Goal: Task Accomplishment & Management: Complete application form

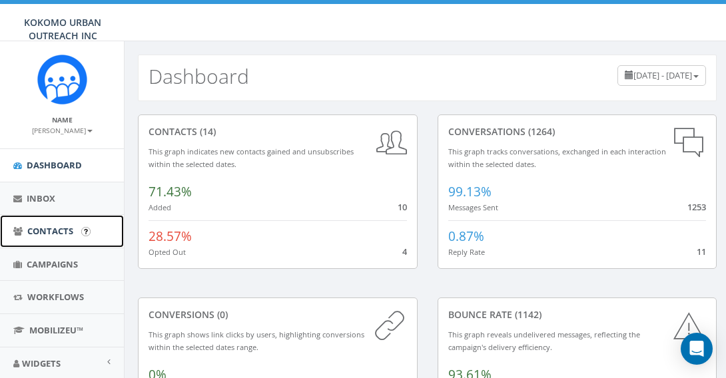
click at [52, 230] on span "Contacts" at bounding box center [50, 231] width 46 height 12
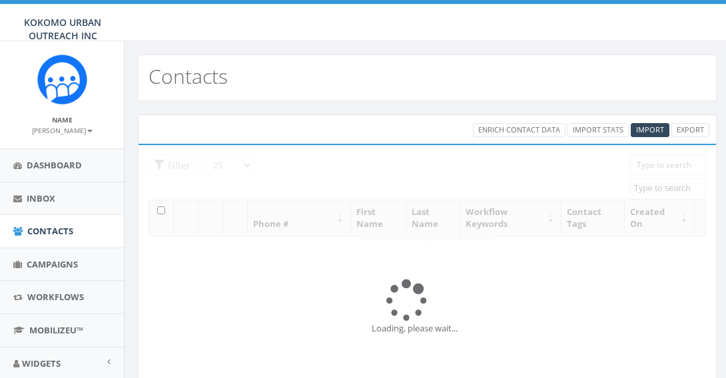
select select
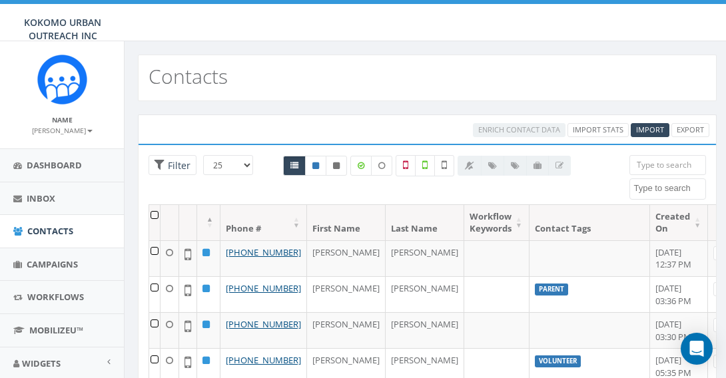
click at [153, 213] on th at bounding box center [154, 222] width 11 height 35
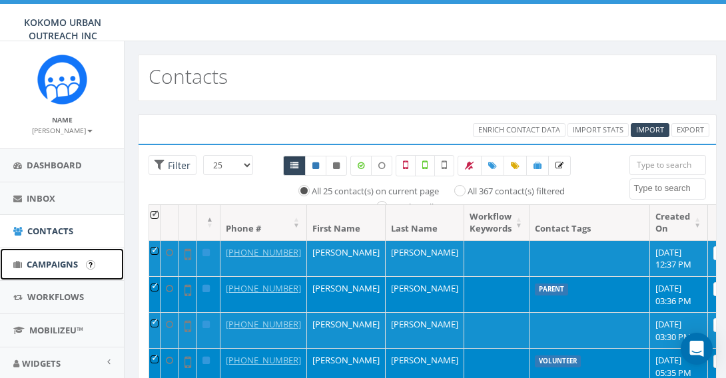
click at [57, 258] on span "Campaigns" at bounding box center [52, 264] width 51 height 12
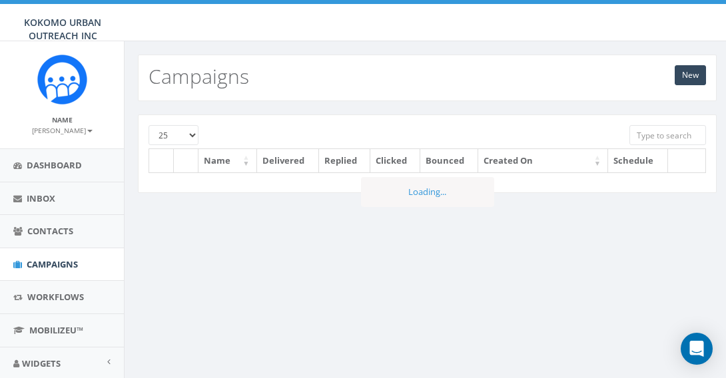
click at [184, 136] on select "25 50 100" at bounding box center [174, 135] width 50 height 20
select select "100"
click at [149, 125] on select "25 50 100" at bounding box center [174, 135] width 50 height 20
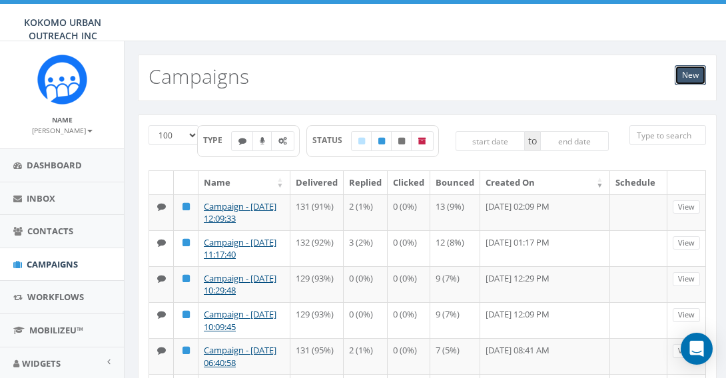
click at [692, 73] on link "New" at bounding box center [690, 75] width 31 height 20
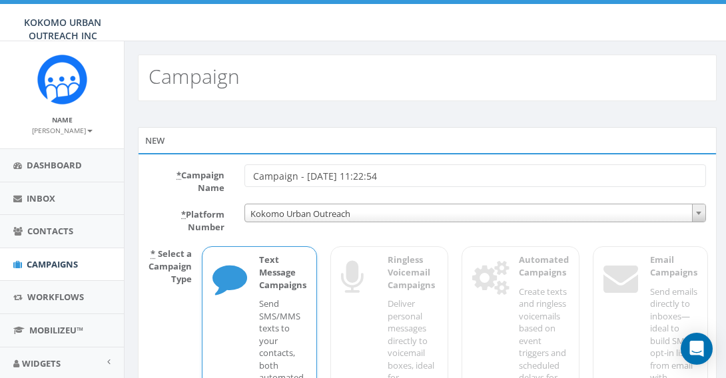
scroll to position [207, 0]
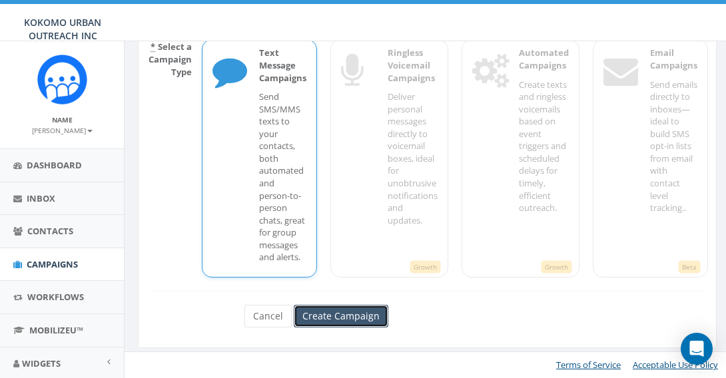
click at [337, 319] on input "Create Campaign" at bounding box center [341, 316] width 95 height 23
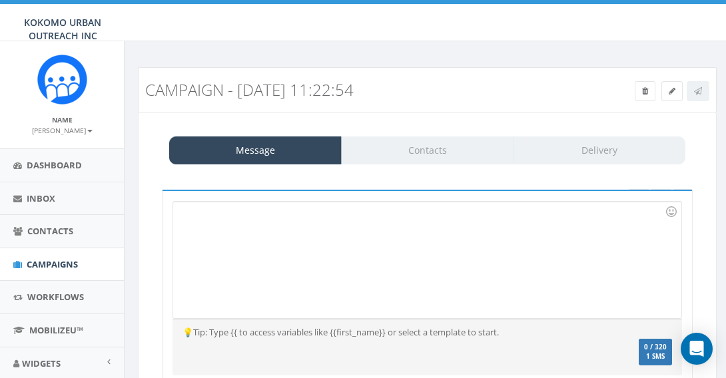
click at [245, 204] on div at bounding box center [400, 260] width 455 height 117
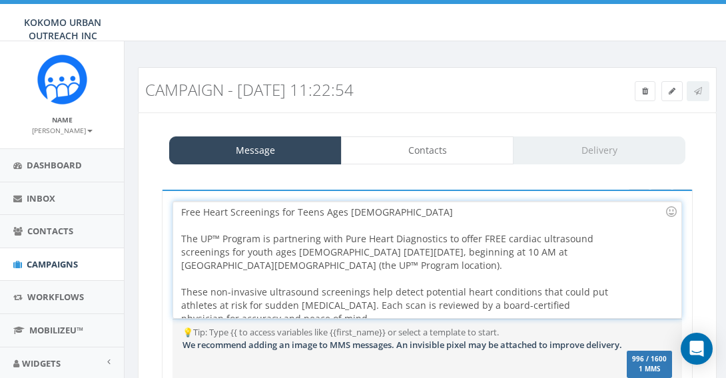
click at [263, 266] on div "Free Heart Screenings for Teens Ages 14–18 The UP™ Program is partnering with P…" at bounding box center [400, 260] width 455 height 117
click at [279, 267] on div "Free Heart Screenings for Teens Ages 14–18 The UP™ Program is partnering with P…" at bounding box center [400, 260] width 455 height 117
drag, startPoint x: 403, startPoint y: 264, endPoint x: 264, endPoint y: 268, distance: 139.2
click at [264, 268] on div "Free Heart Screenings for Teens Ages 14–18 The UP™ Program is partnering with P…" at bounding box center [400, 260] width 455 height 117
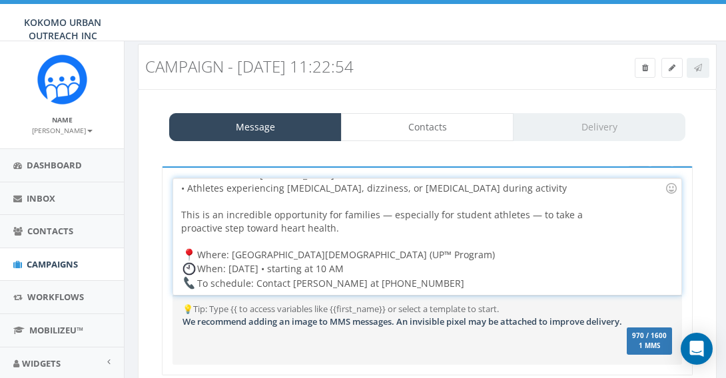
scroll to position [27, 0]
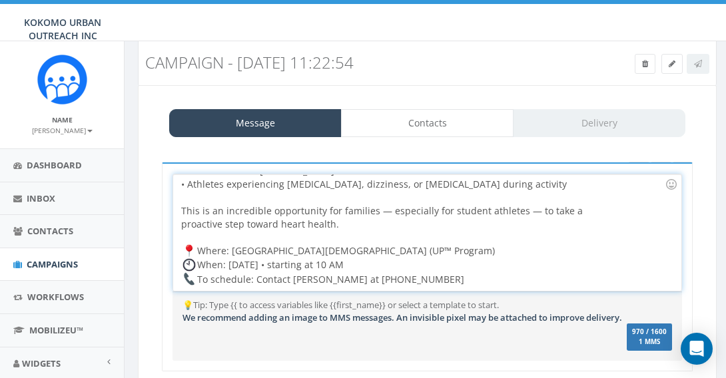
drag, startPoint x: 398, startPoint y: 249, endPoint x: 533, endPoint y: 244, distance: 135.3
click at [534, 244] on div "Free Heart Screenings for Teens Ages 14–18 The UP™ Program is partnering with P…" at bounding box center [400, 232] width 455 height 117
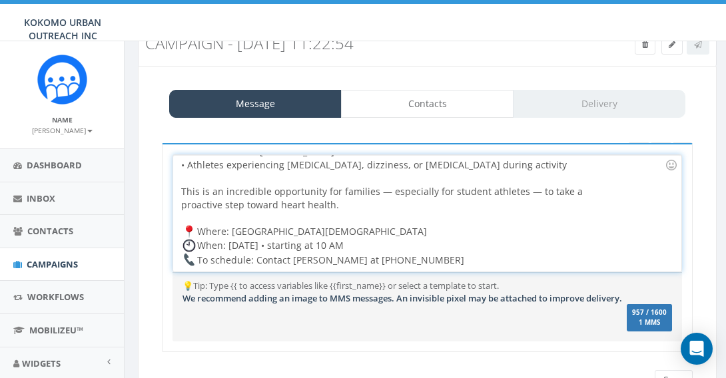
scroll to position [47, 0]
click at [425, 259] on div "Free Heart Screenings for Teens Ages 14–18 The UP™ Program is partnering with P…" at bounding box center [400, 213] width 455 height 117
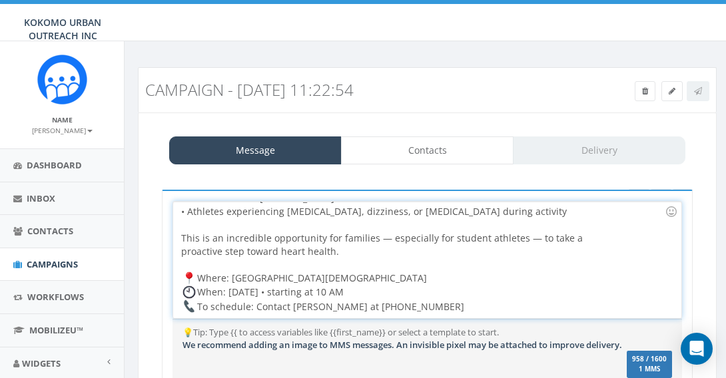
scroll to position [0, 0]
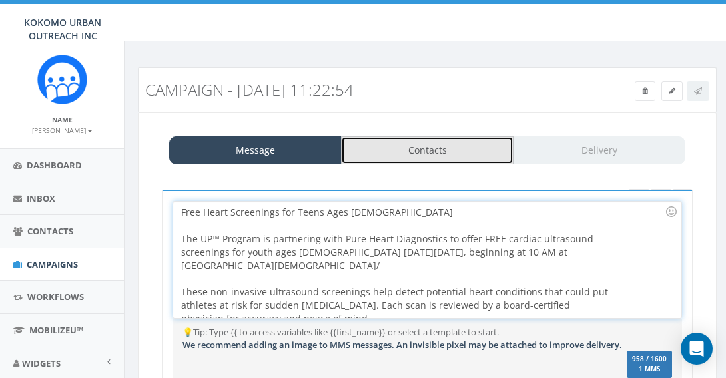
click at [422, 160] on link "Contacts" at bounding box center [427, 151] width 172 height 28
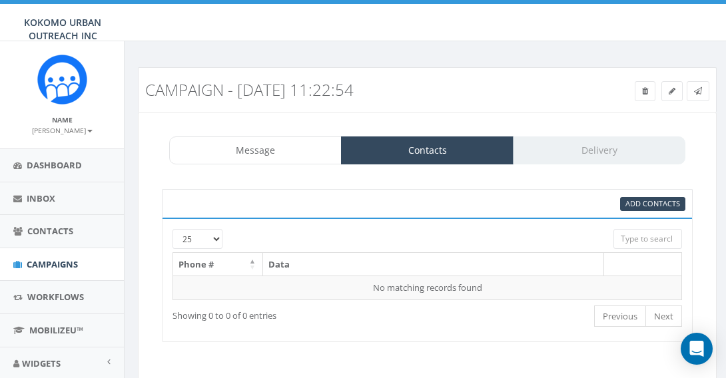
click at [209, 236] on div at bounding box center [404, 235] width 397 height 13
click at [215, 236] on div at bounding box center [404, 235] width 397 height 13
click at [216, 237] on div at bounding box center [404, 235] width 397 height 13
click at [216, 238] on div at bounding box center [404, 235] width 397 height 13
click at [216, 240] on div at bounding box center [404, 235] width 397 height 13
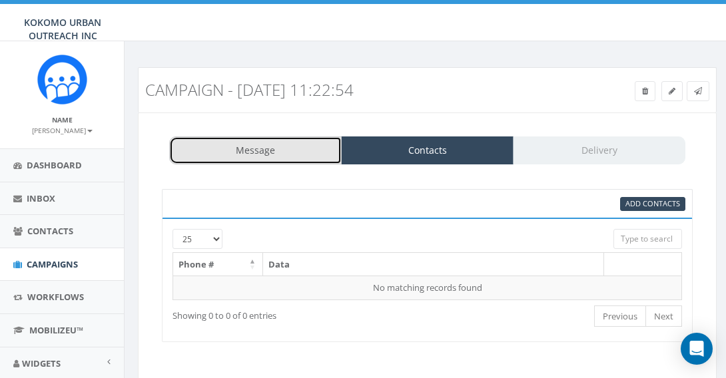
click at [272, 153] on link "Message" at bounding box center [255, 151] width 172 height 28
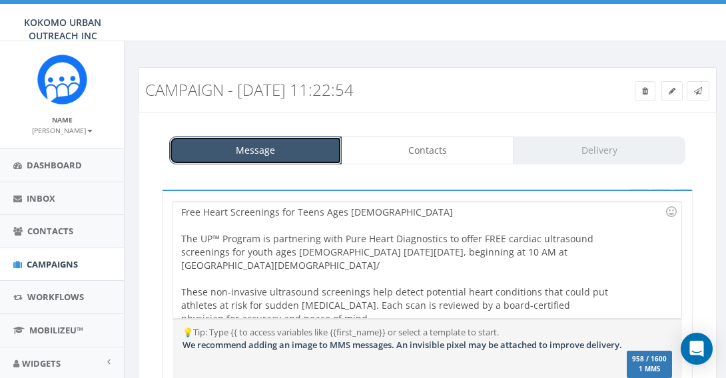
scroll to position [171, 0]
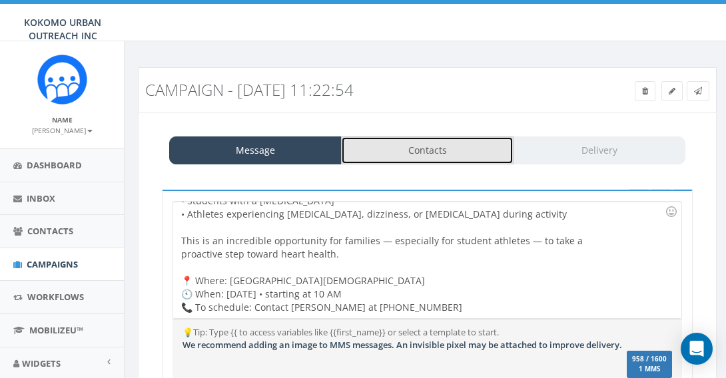
click at [420, 149] on link "Contacts" at bounding box center [427, 151] width 172 height 28
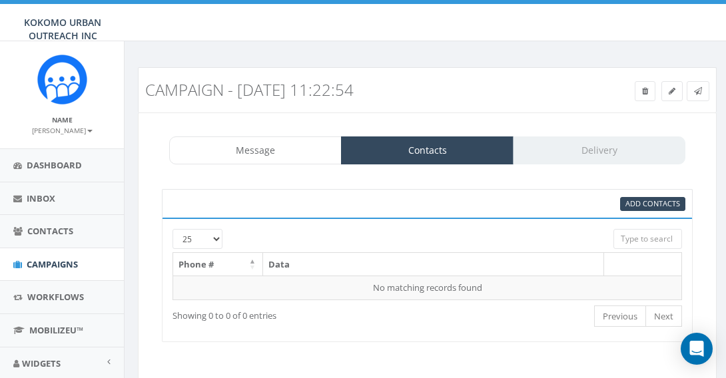
click at [216, 240] on div at bounding box center [404, 235] width 397 height 13
click at [194, 241] on select "25 50 100" at bounding box center [197, 239] width 50 height 20
select select "100"
click at [172, 229] on select "25 50 100" at bounding box center [197, 239] width 50 height 20
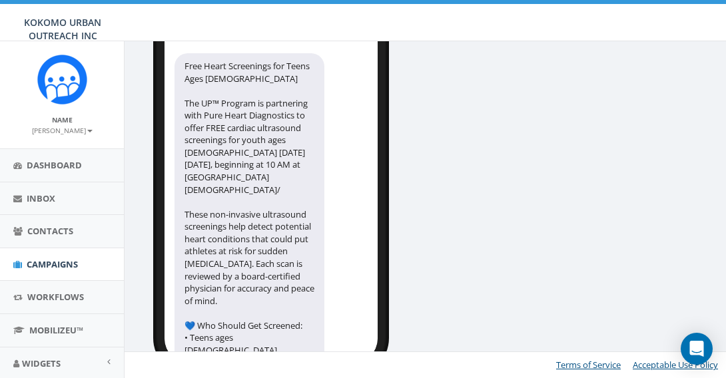
scroll to position [0, 0]
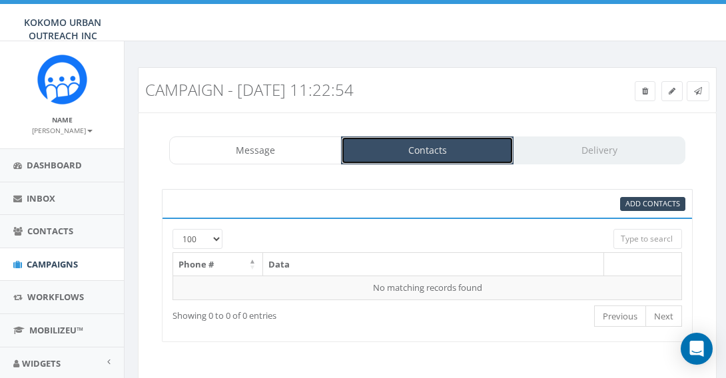
click at [395, 158] on link "Contacts" at bounding box center [427, 151] width 172 height 28
click at [667, 202] on span "Add Contacts" at bounding box center [652, 203] width 55 height 10
select select
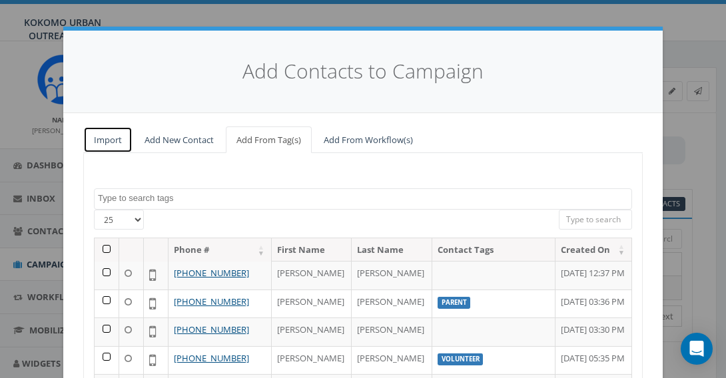
click at [104, 143] on link "Import" at bounding box center [107, 140] width 49 height 27
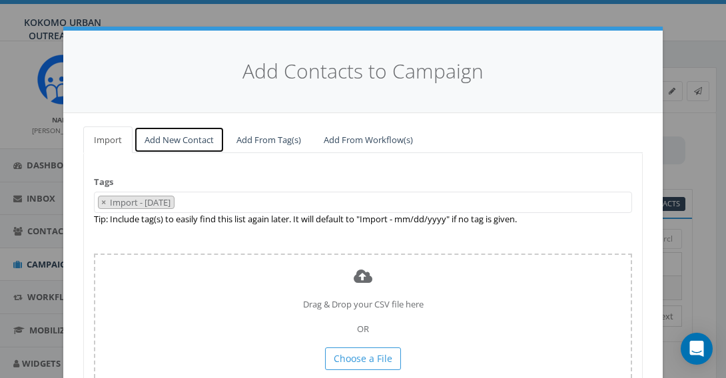
click at [185, 145] on link "Add New Contact" at bounding box center [179, 140] width 91 height 27
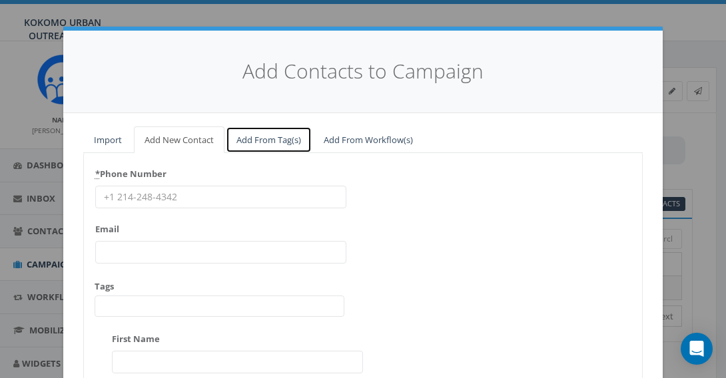
click at [246, 128] on link "Add From Tag(s)" at bounding box center [269, 140] width 86 height 27
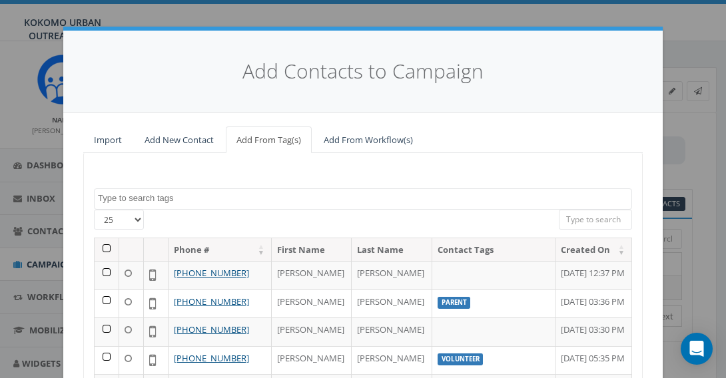
click at [107, 250] on th at bounding box center [107, 249] width 25 height 23
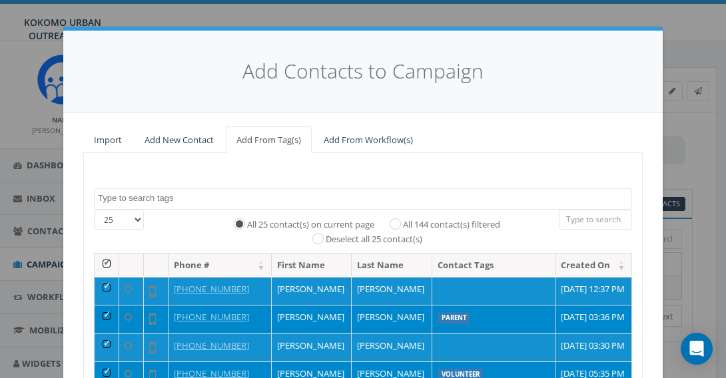
click at [140, 216] on select "25 50 100" at bounding box center [119, 220] width 50 height 20
select select "100"
click at [94, 210] on select "25 50 100" at bounding box center [119, 220] width 50 height 20
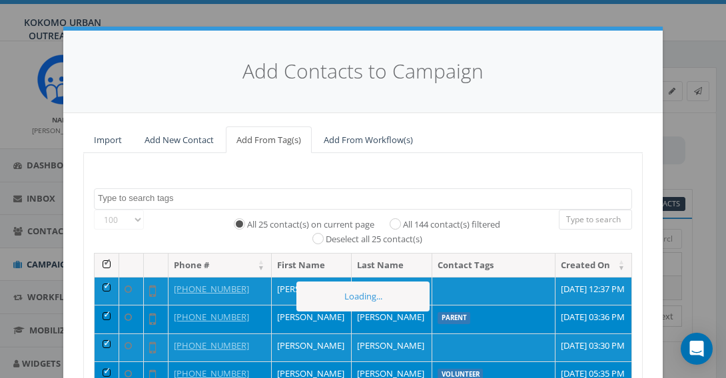
click at [102, 277] on th at bounding box center [107, 265] width 25 height 23
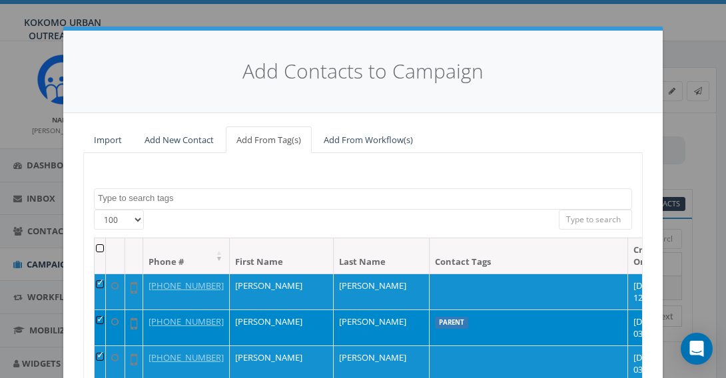
click at [103, 253] on th at bounding box center [100, 255] width 11 height 35
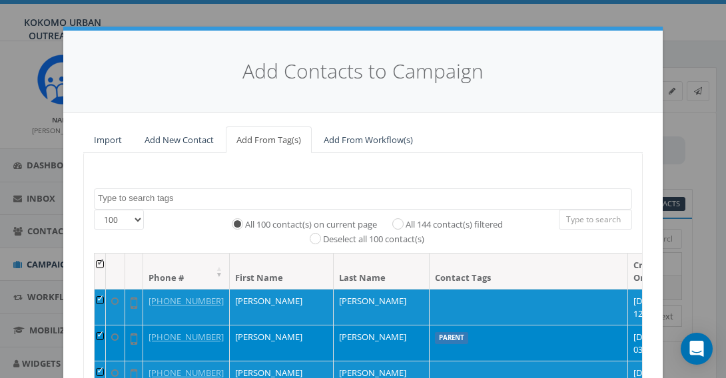
click at [406, 219] on label "All 144 contact(s) filtered" at bounding box center [454, 224] width 97 height 13
click at [397, 219] on input "All 144 contact(s) filtered" at bounding box center [401, 223] width 9 height 9
radio input "true"
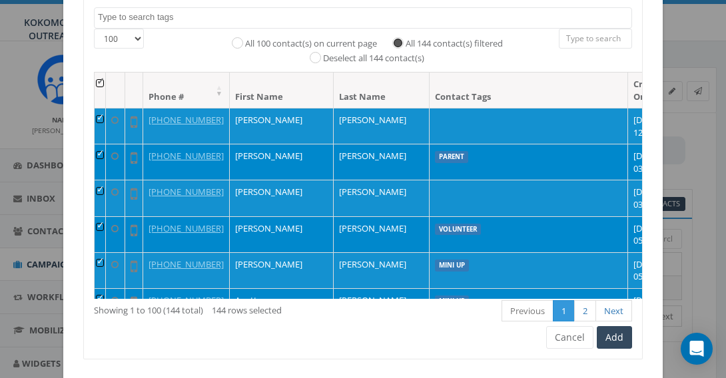
scroll to position [212, 0]
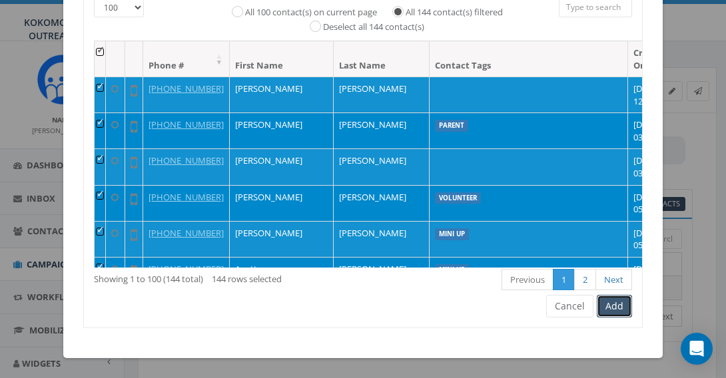
click at [616, 307] on button "Add" at bounding box center [614, 306] width 35 height 23
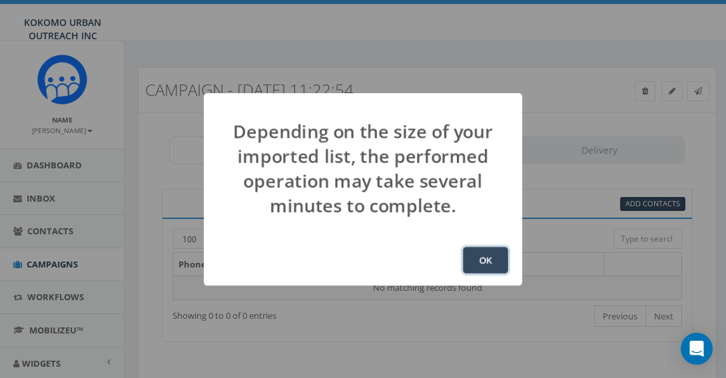
click at [480, 262] on button "OK" at bounding box center [485, 260] width 45 height 27
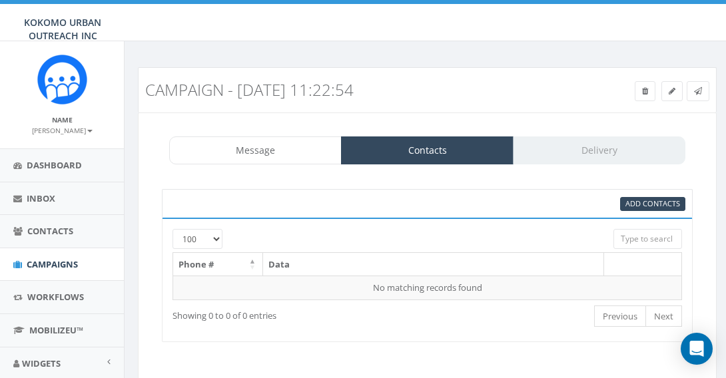
scroll to position [176, 0]
select select "100"
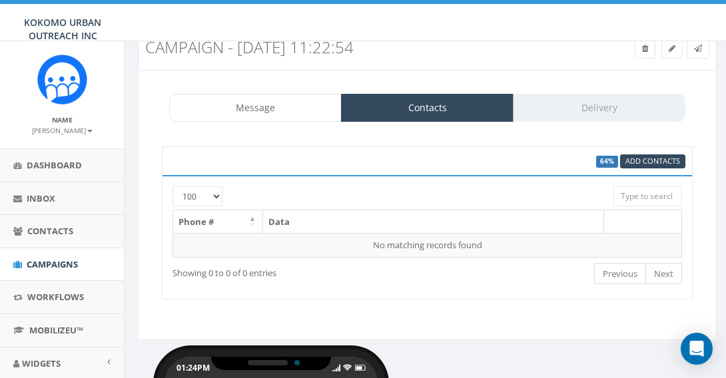
scroll to position [43, 0]
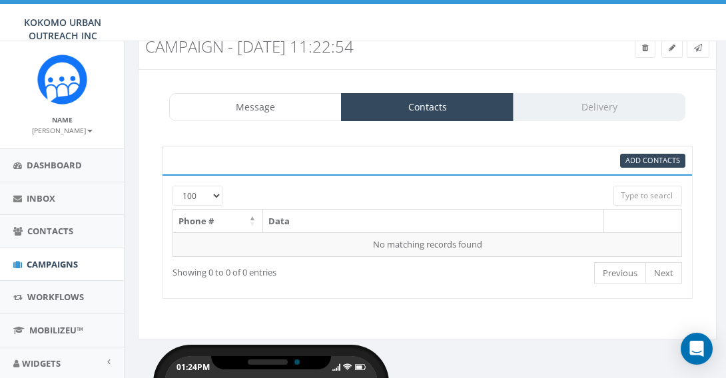
click at [608, 100] on div "Message Contacts Delivery" at bounding box center [427, 107] width 516 height 28
click at [615, 98] on div "Message Contacts Delivery" at bounding box center [427, 107] width 516 height 28
click at [395, 102] on link "Contacts" at bounding box center [427, 107] width 172 height 28
click at [240, 126] on div "Message Contacts Delivery Free Heart Screenings for Teens Ages 14–18 The UP™ Pr…" at bounding box center [427, 204] width 579 height 270
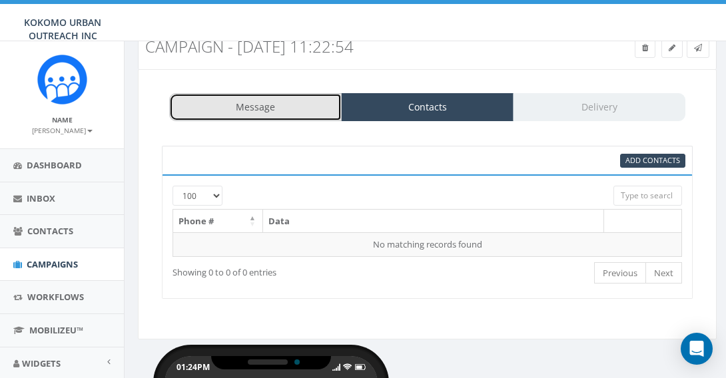
click at [294, 107] on link "Message" at bounding box center [255, 107] width 172 height 28
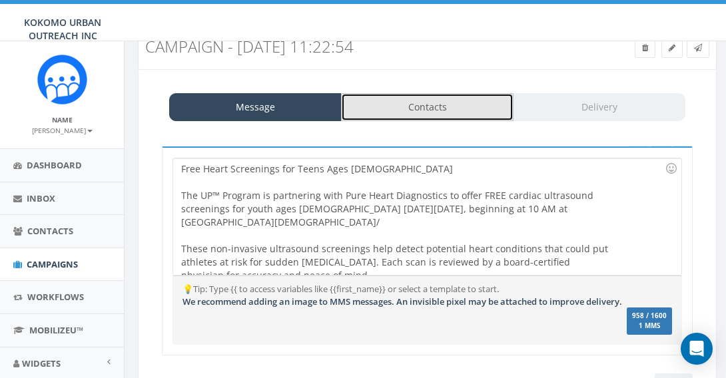
click at [392, 103] on link "Contacts" at bounding box center [427, 107] width 172 height 28
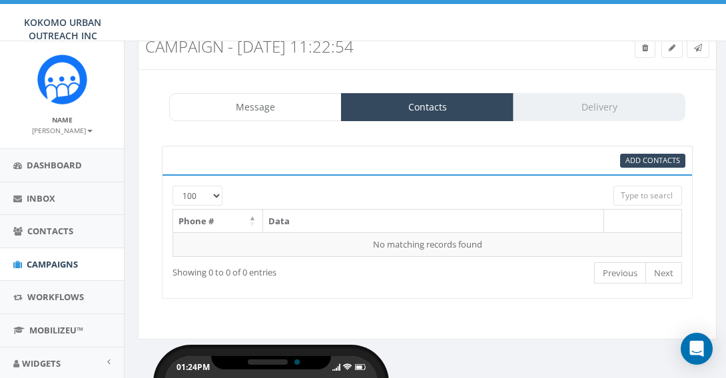
click at [595, 107] on div "Message Contacts Delivery" at bounding box center [427, 107] width 516 height 28
click at [643, 160] on span "Add Contacts" at bounding box center [652, 160] width 55 height 10
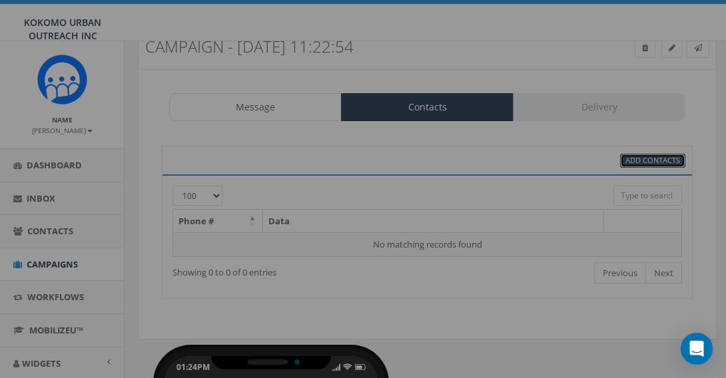
select select
select select "100"
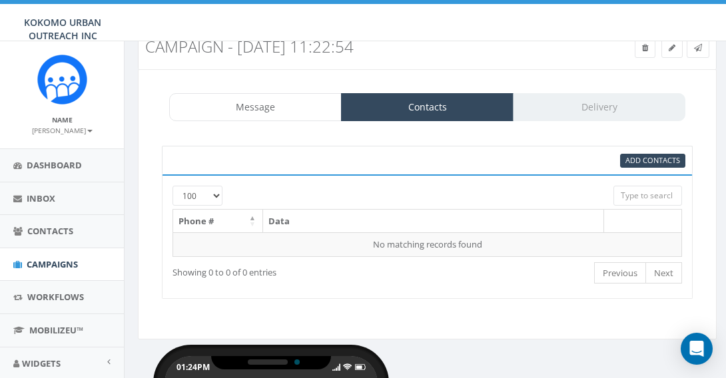
click at [637, 167] on div "95% Add Contacts" at bounding box center [427, 160] width 531 height 29
click at [639, 160] on span "Add Contacts" at bounding box center [652, 160] width 55 height 10
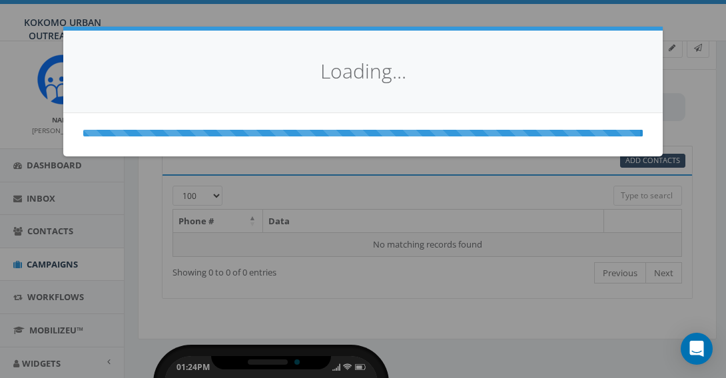
select select
select select "100"
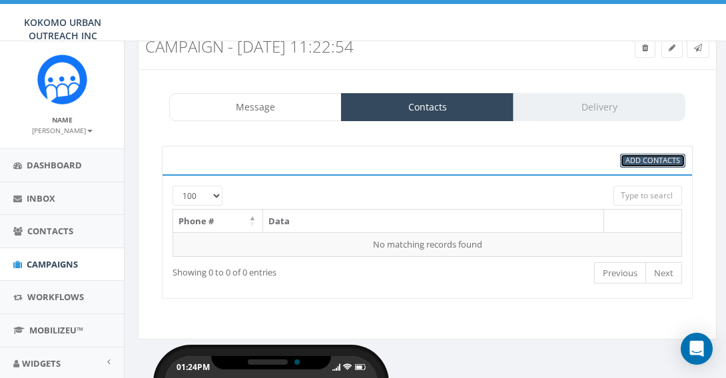
click at [637, 158] on span "Add Contacts" at bounding box center [652, 160] width 55 height 10
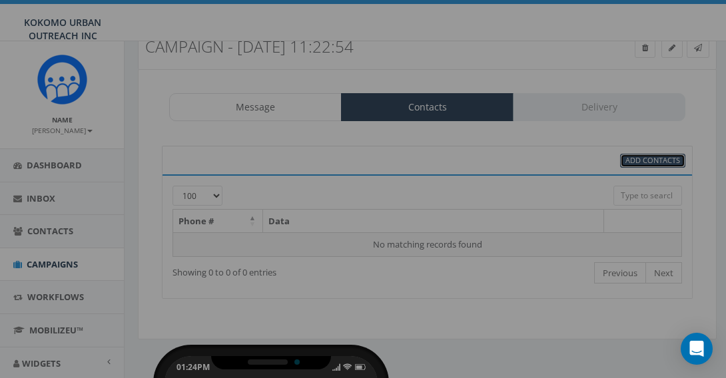
select select
select select "100"
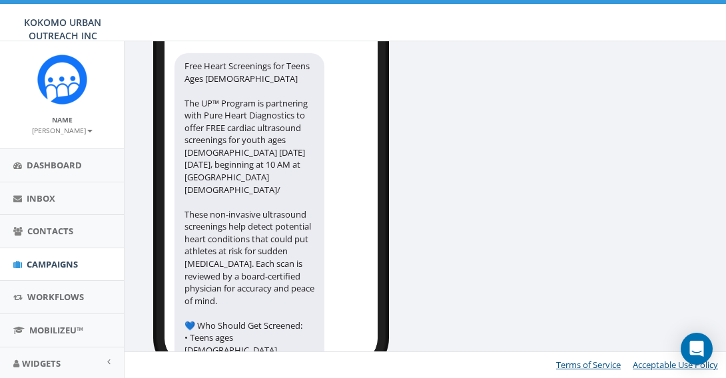
scroll to position [0, 0]
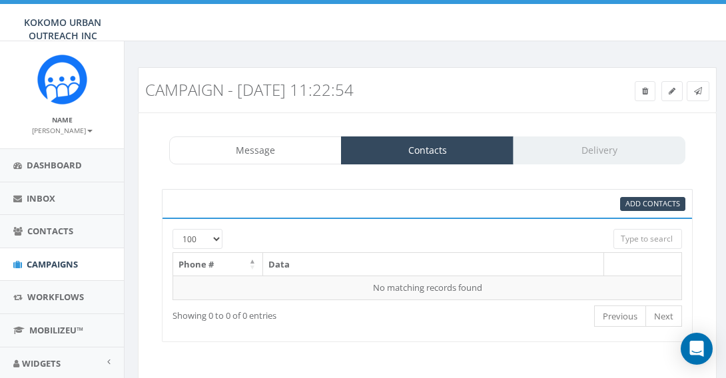
click at [585, 157] on div "Message Contacts Delivery" at bounding box center [427, 151] width 516 height 28
click at [588, 155] on div "Message Contacts Delivery" at bounding box center [427, 151] width 516 height 28
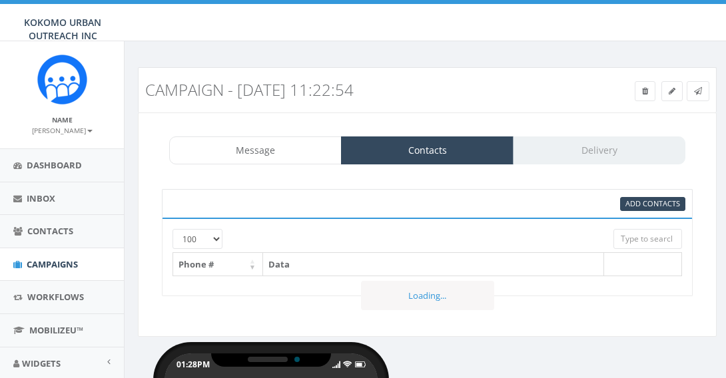
select select "100"
click at [603, 147] on div "Message Contacts Delivery" at bounding box center [427, 151] width 516 height 28
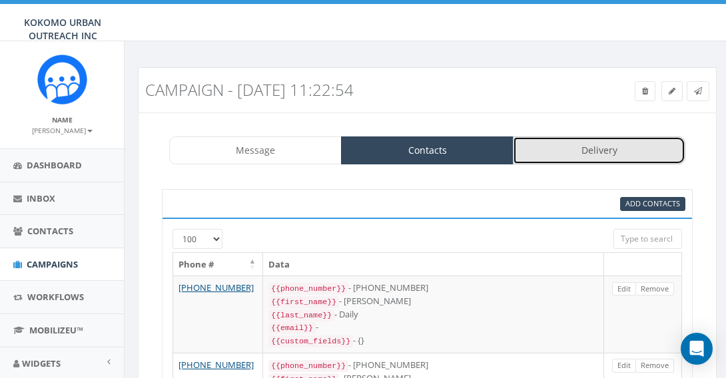
click at [583, 154] on link "Delivery" at bounding box center [599, 151] width 172 height 28
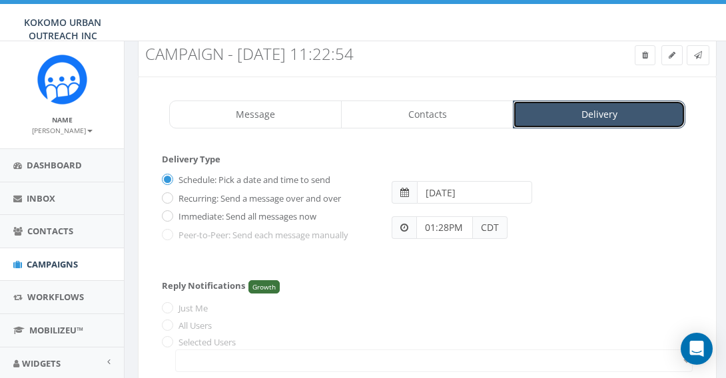
scroll to position [27, 0]
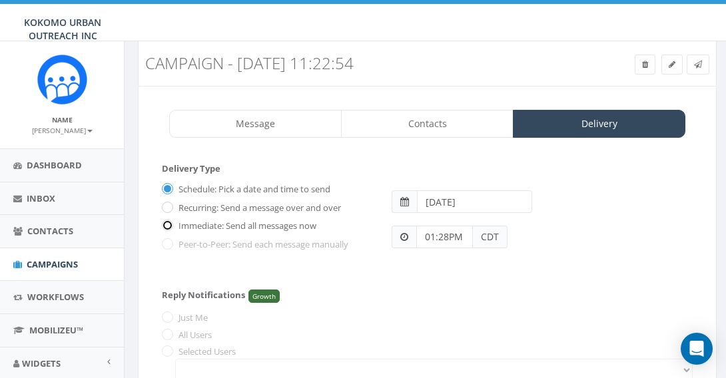
click at [167, 228] on input "Immediate: Send all messages now" at bounding box center [166, 226] width 9 height 9
radio input "true"
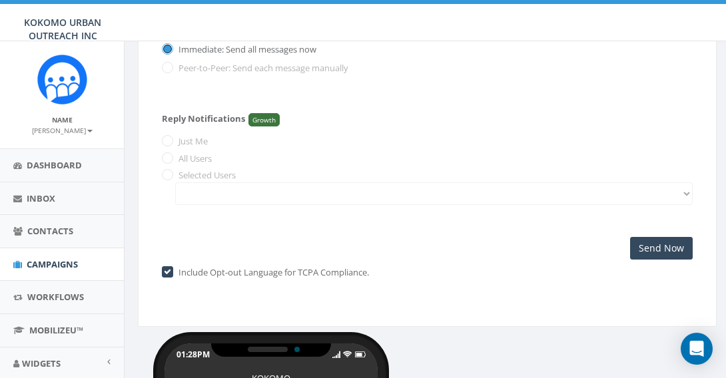
scroll to position [0, 0]
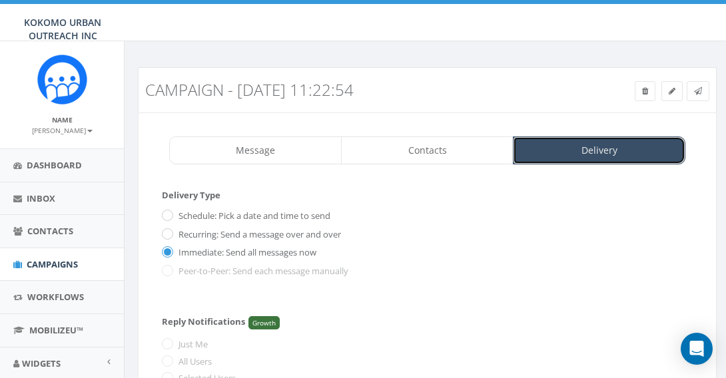
click at [644, 157] on link "Delivery" at bounding box center [599, 151] width 172 height 28
click at [699, 93] on h3 "Campaign - [DATE] 11:22:54" at bounding box center [427, 89] width 564 height 17
click at [694, 92] on h3 "Campaign - [DATE] 11:22:54" at bounding box center [427, 89] width 564 height 17
click at [597, 171] on div "Message Contacts Delivery Free Heart Screenings for Teens Ages 14–18 The UP™ Pr…" at bounding box center [427, 322] width 579 height 418
click at [607, 159] on link "Delivery" at bounding box center [599, 151] width 172 height 28
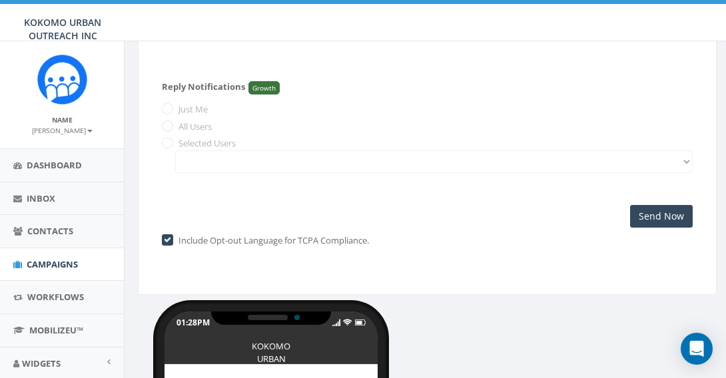
scroll to position [234, 0]
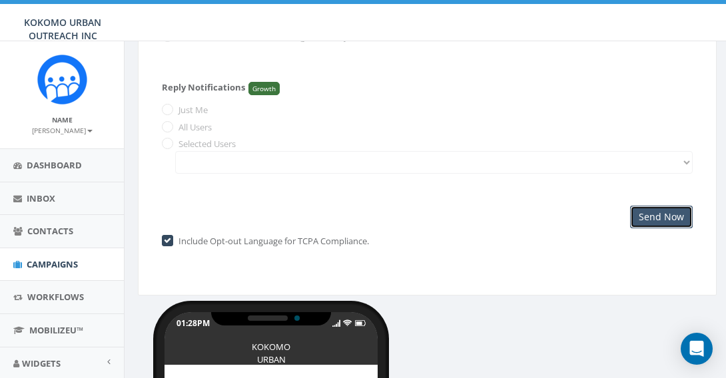
click at [666, 228] on input "Send Now" at bounding box center [661, 217] width 63 height 23
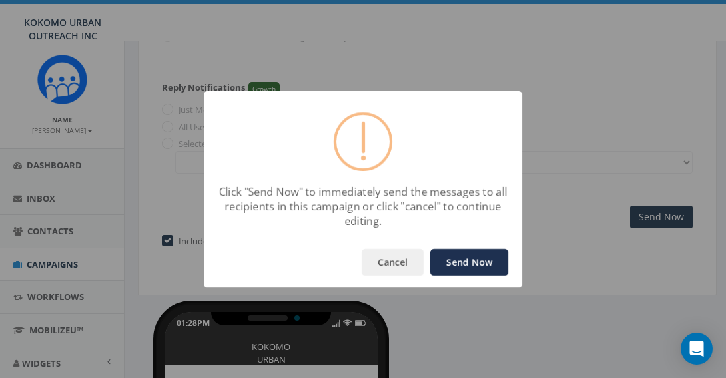
click at [464, 262] on button "Send Now" at bounding box center [469, 262] width 78 height 27
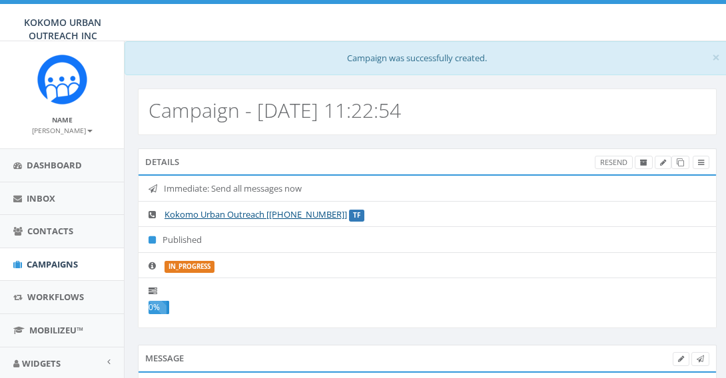
select select
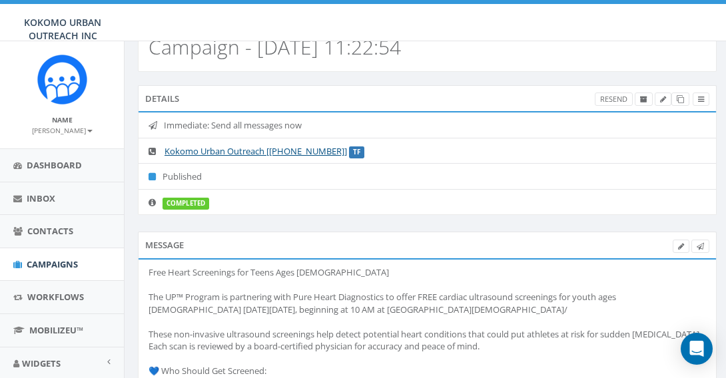
scroll to position [65, 0]
